Goal: Information Seeking & Learning: Learn about a topic

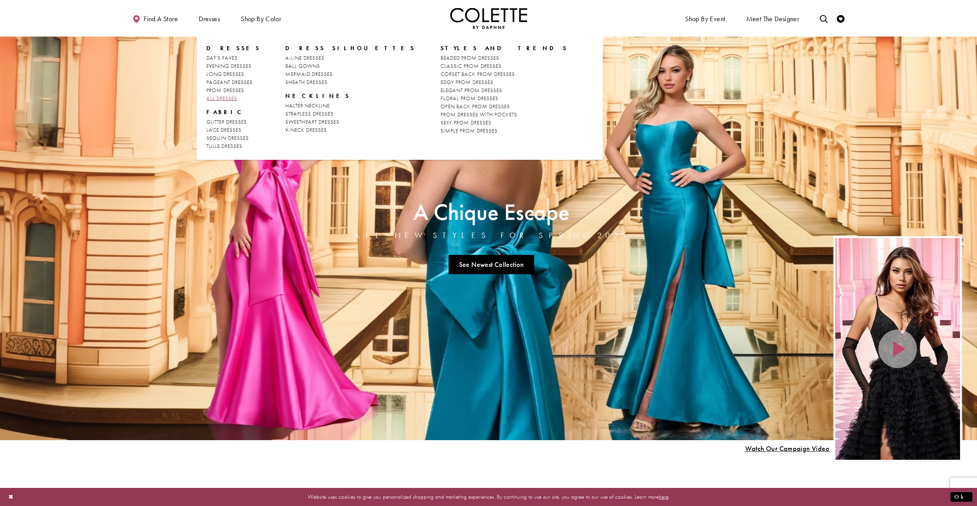
click at [232, 97] on span "ALL DRESSES" at bounding box center [221, 98] width 31 height 7
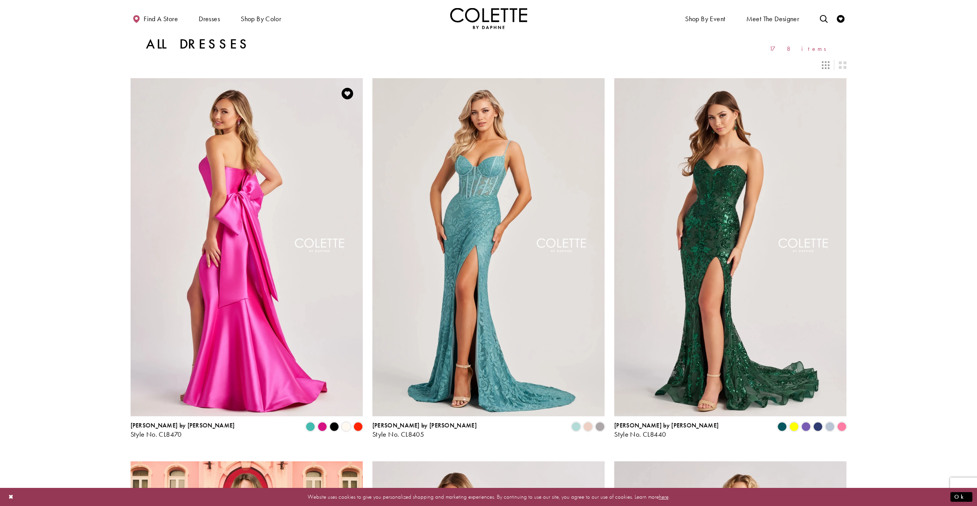
click at [253, 173] on img "Visit Colette by Daphne Style No. CL8470 Page" at bounding box center [247, 247] width 232 height 338
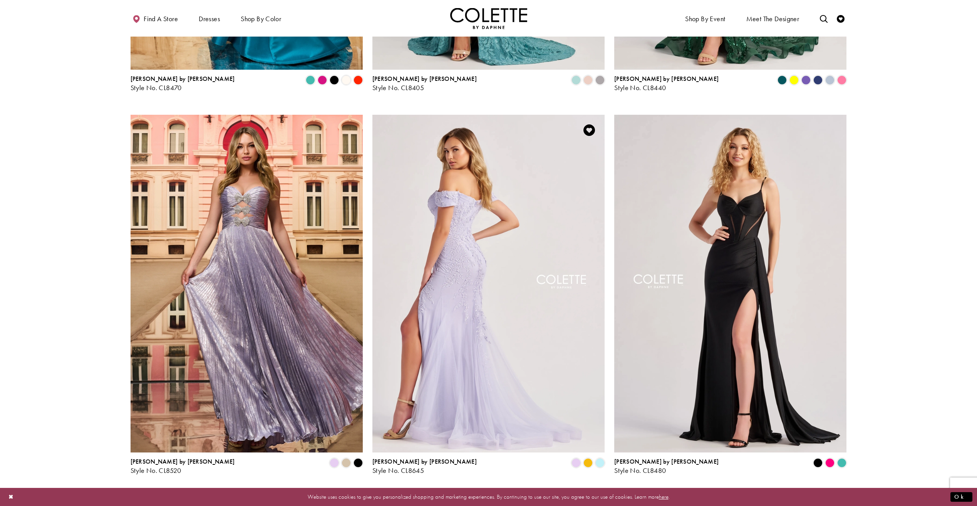
scroll to position [385, 0]
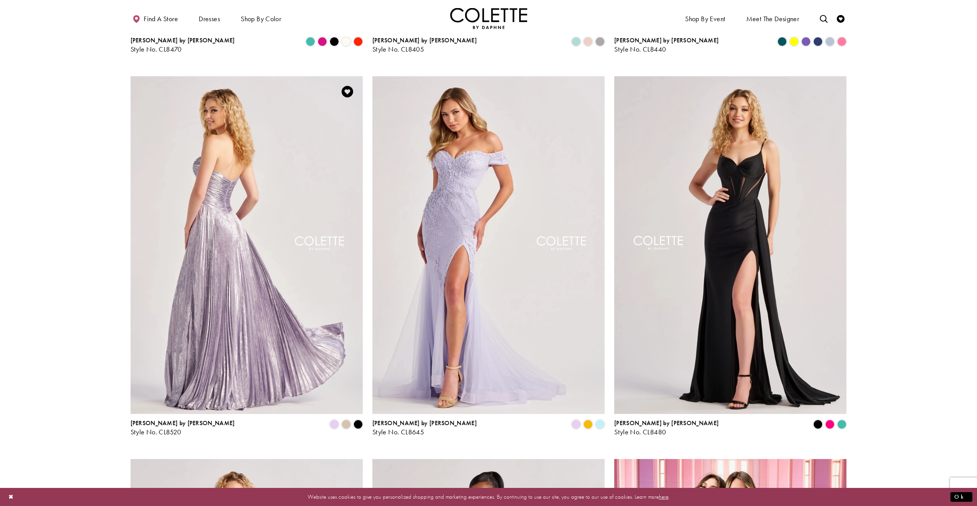
click at [288, 205] on img "Visit Colette by Daphne Style No. CL8520 Page" at bounding box center [247, 245] width 232 height 338
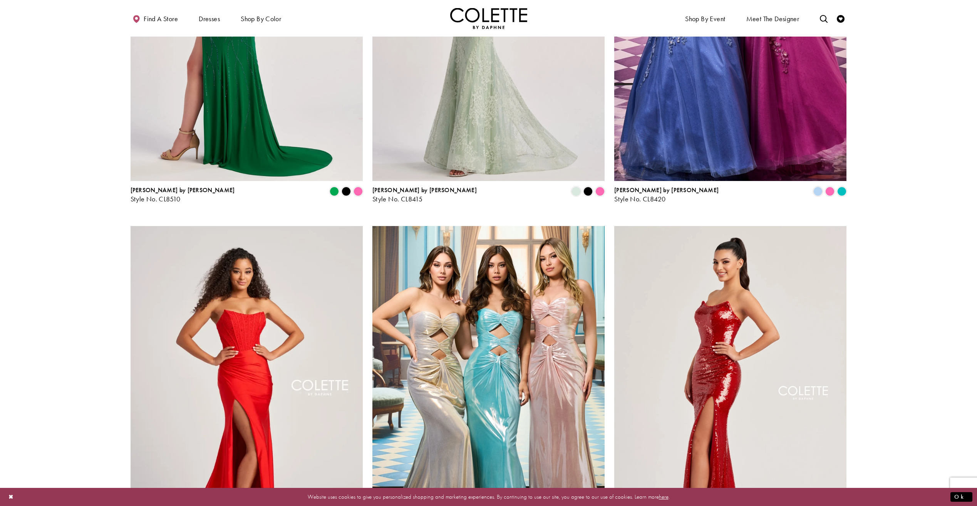
scroll to position [1117, 0]
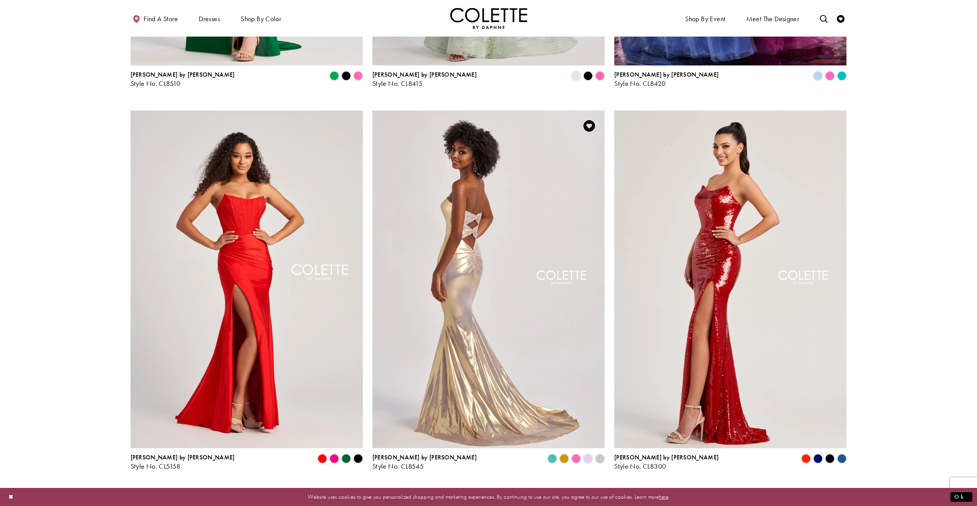
drag, startPoint x: 448, startPoint y: 183, endPoint x: 444, endPoint y: 180, distance: 5.6
click at [444, 181] on img "Visit Colette by Daphne Style No. CL8545 Page" at bounding box center [488, 280] width 232 height 338
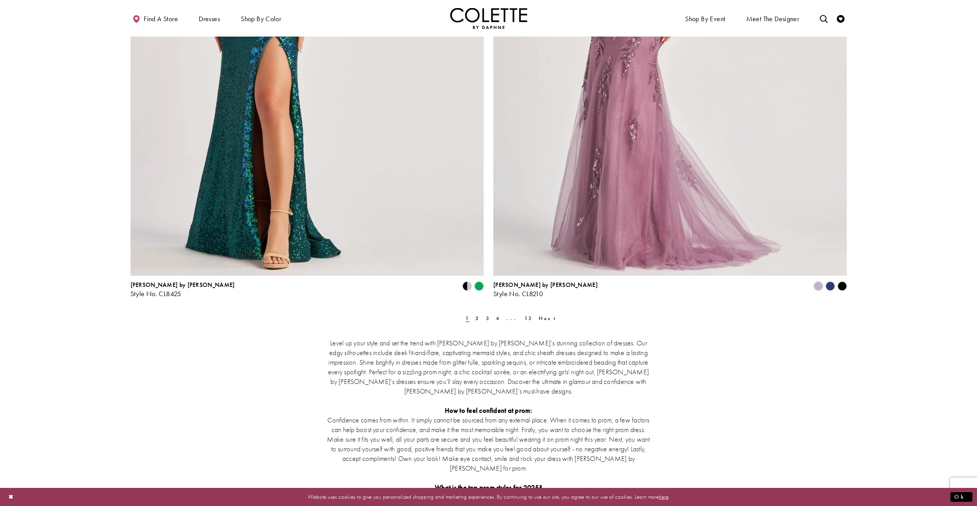
scroll to position [1887, 0]
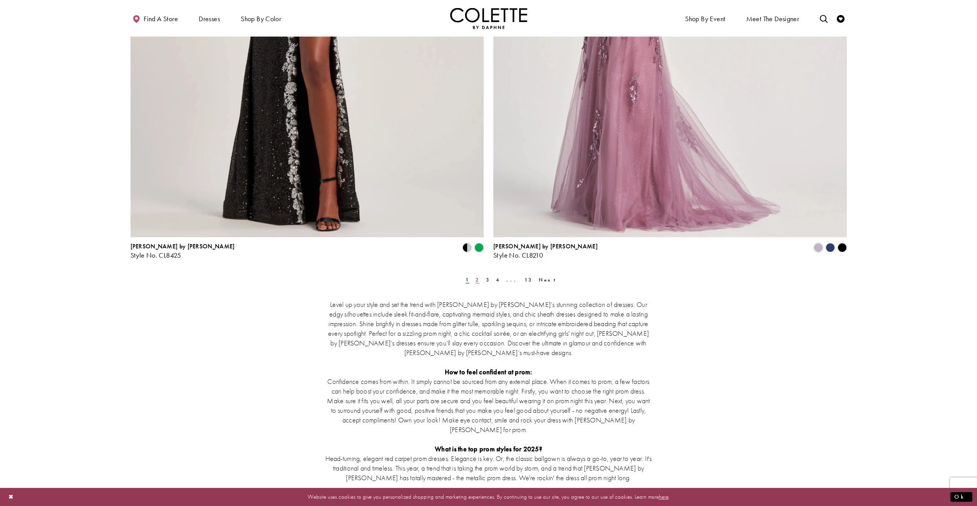
click at [476, 277] on span "2" at bounding box center [478, 280] width 4 height 7
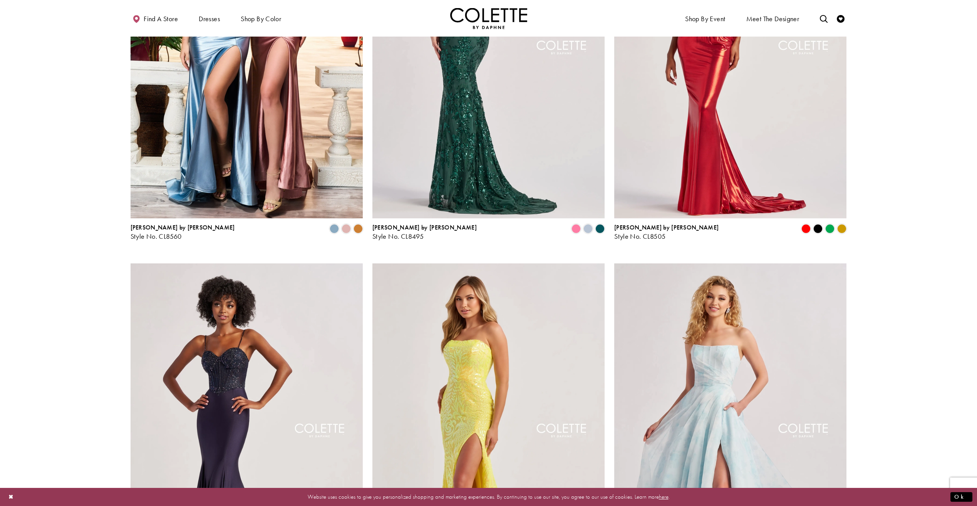
scroll to position [658, 0]
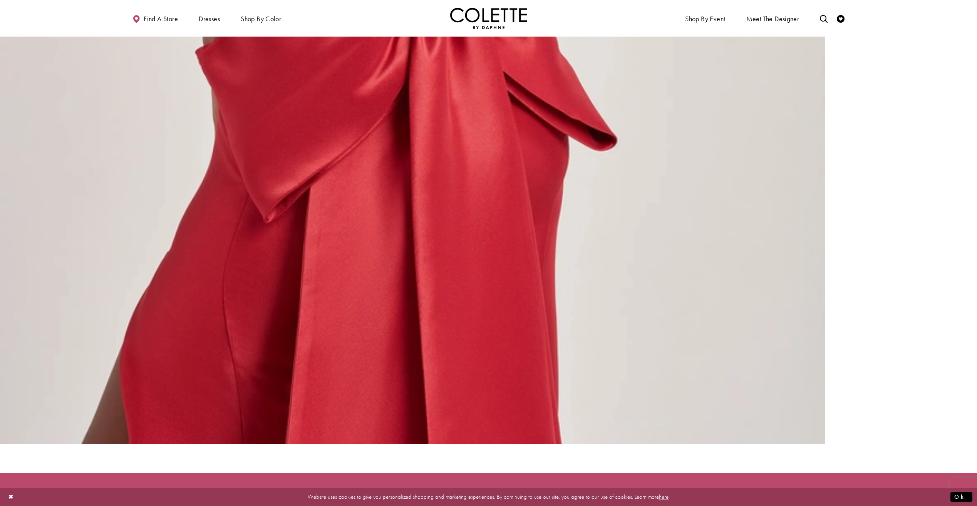
scroll to position [4006, 0]
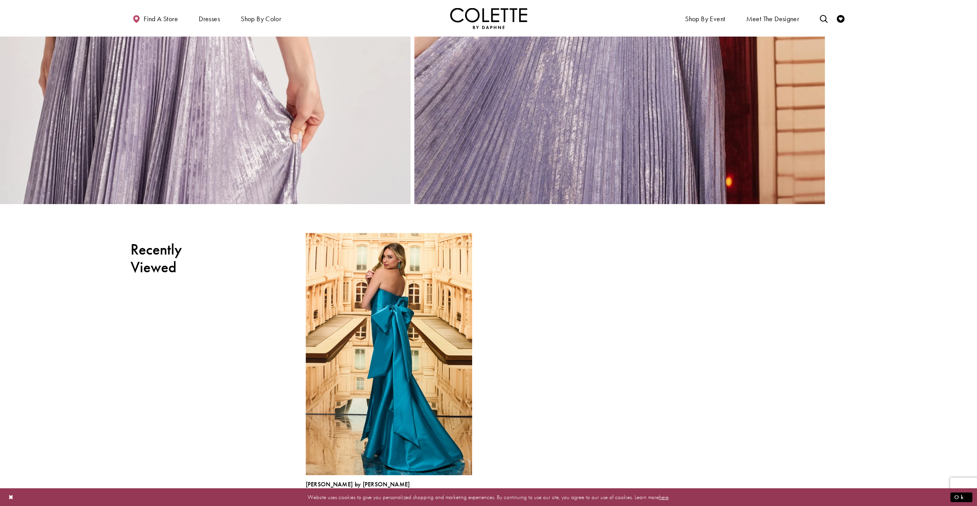
scroll to position [2966, 0]
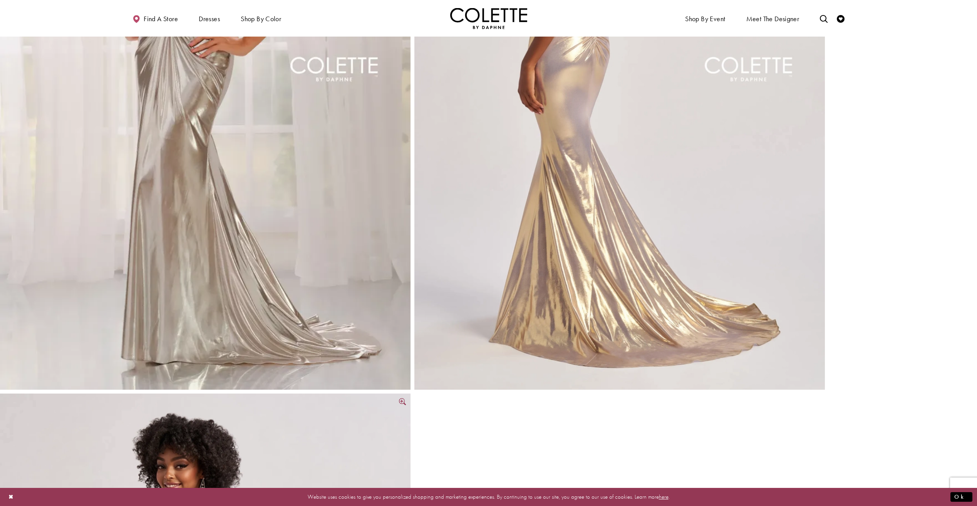
scroll to position [1772, 0]
